Goal: Transaction & Acquisition: Purchase product/service

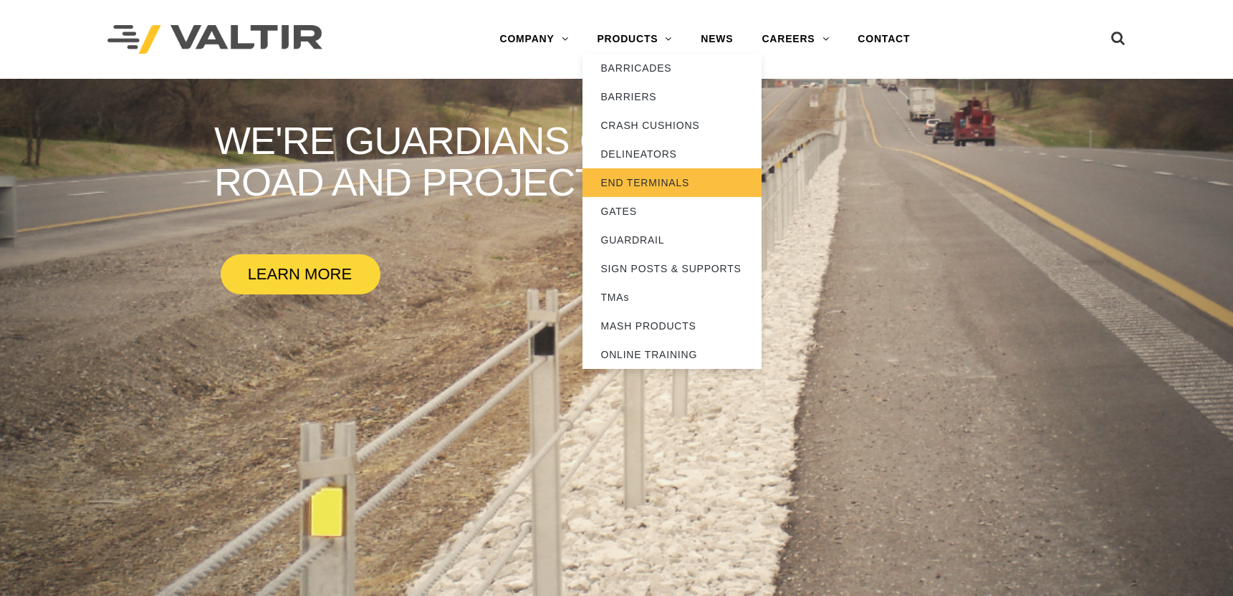
click at [641, 183] on link "END TERMINALS" at bounding box center [672, 182] width 179 height 29
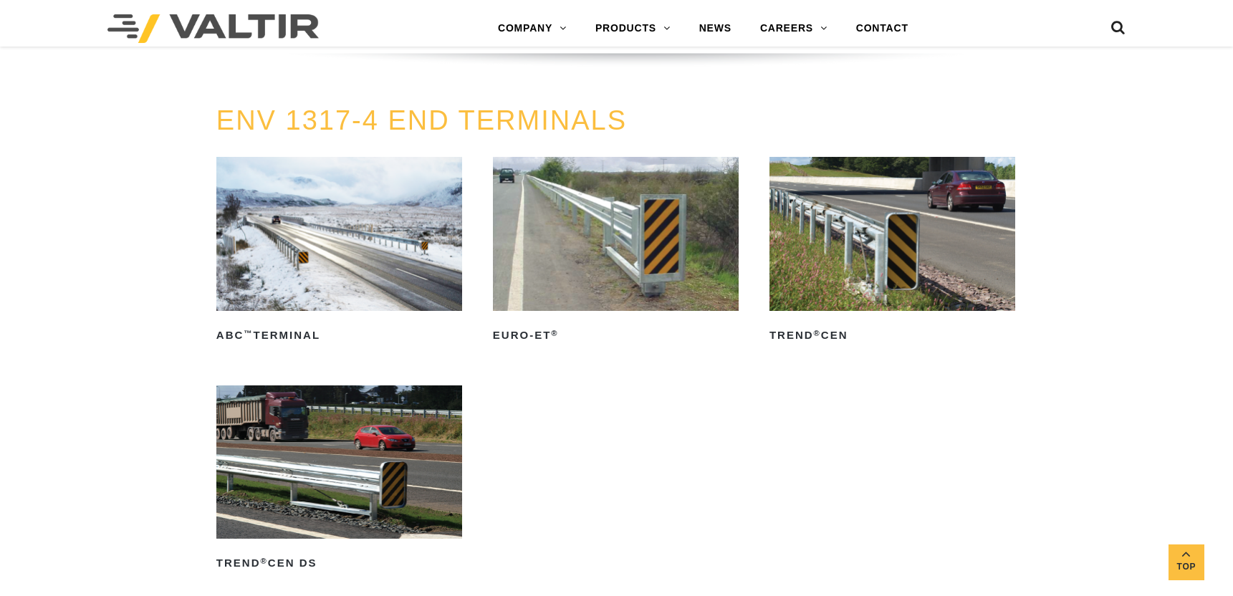
scroll to position [1792, 0]
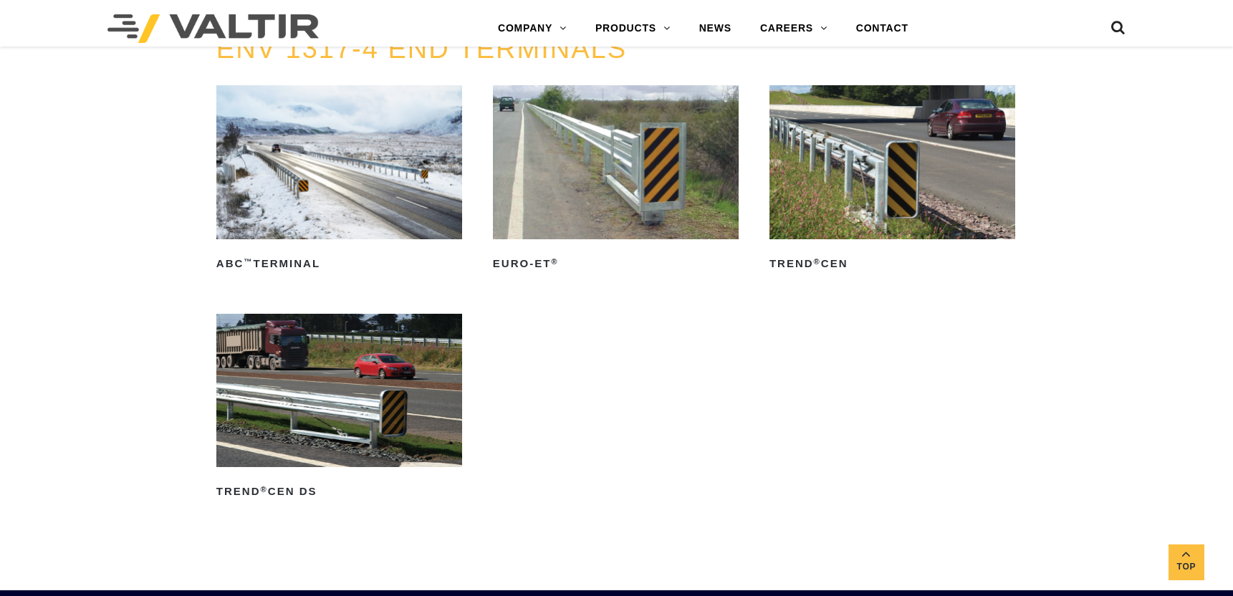
click at [348, 200] on img at bounding box center [339, 162] width 247 height 154
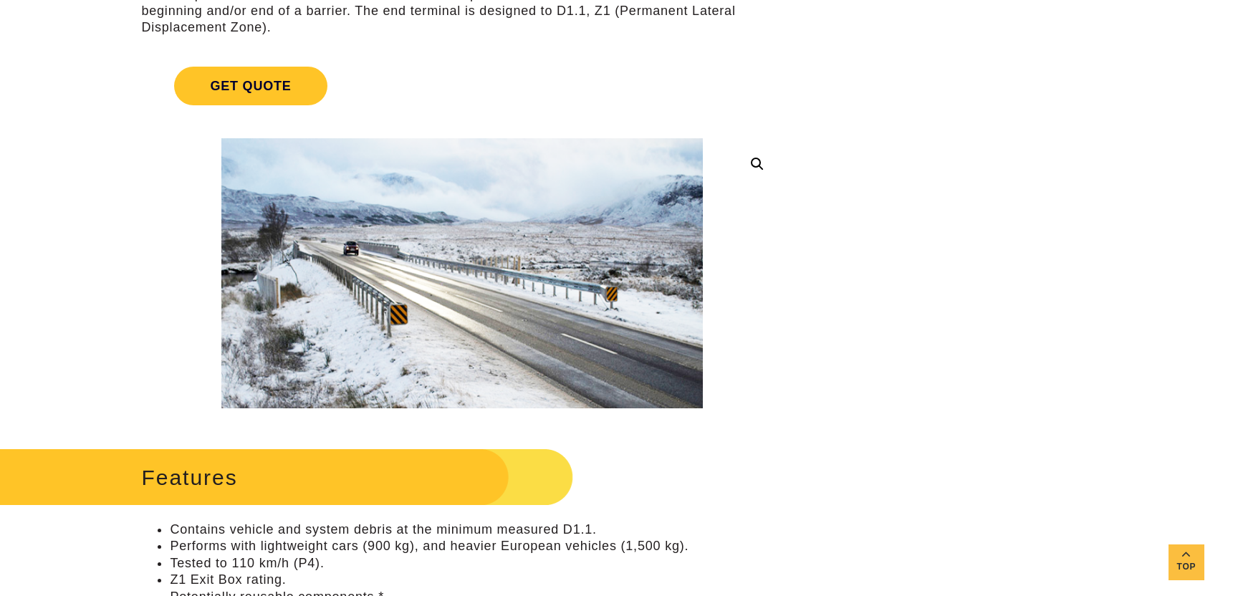
scroll to position [72, 0]
